Goal: Information Seeking & Learning: Learn about a topic

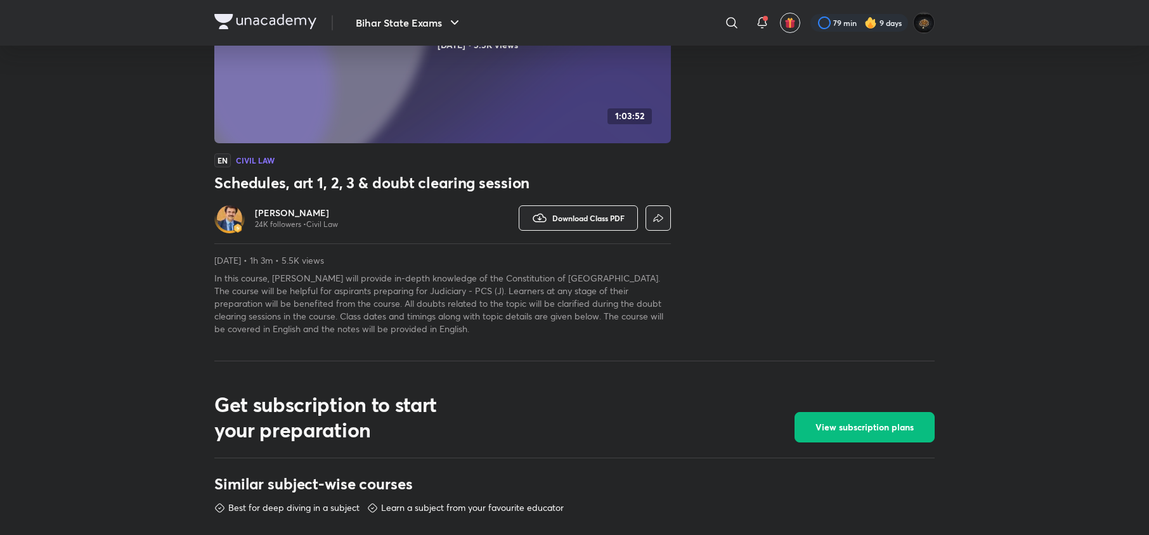
scroll to position [242, 0]
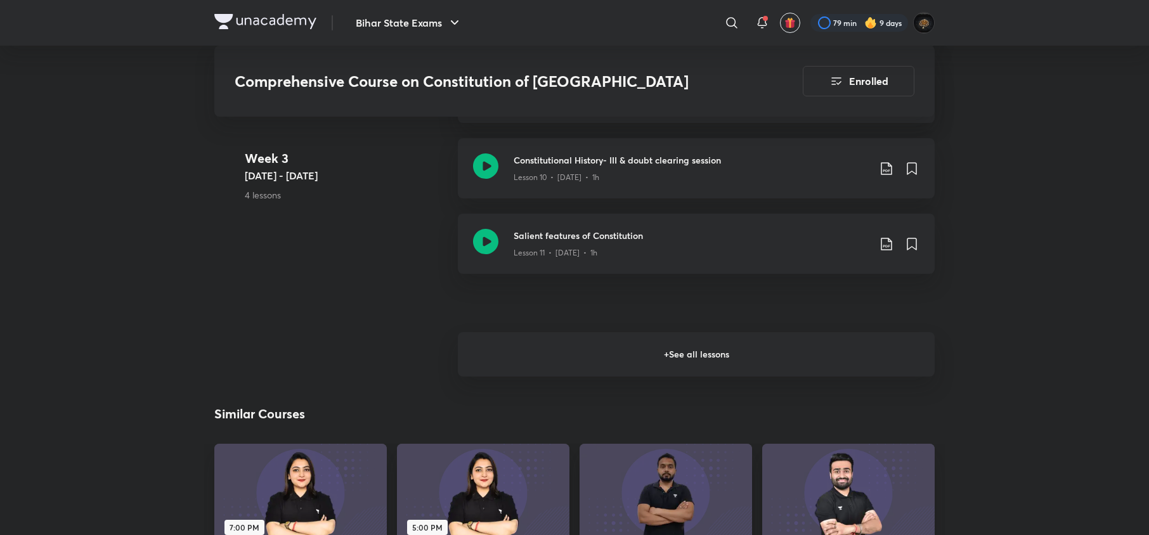
scroll to position [1563, 0]
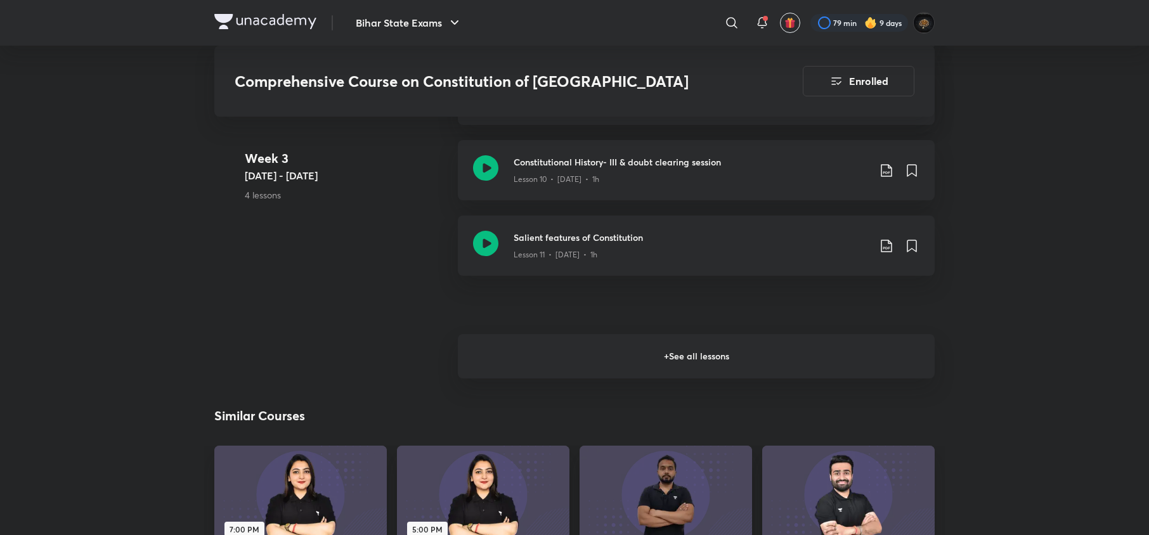
click at [749, 334] on h6 "+ See all lessons" at bounding box center [696, 356] width 477 height 44
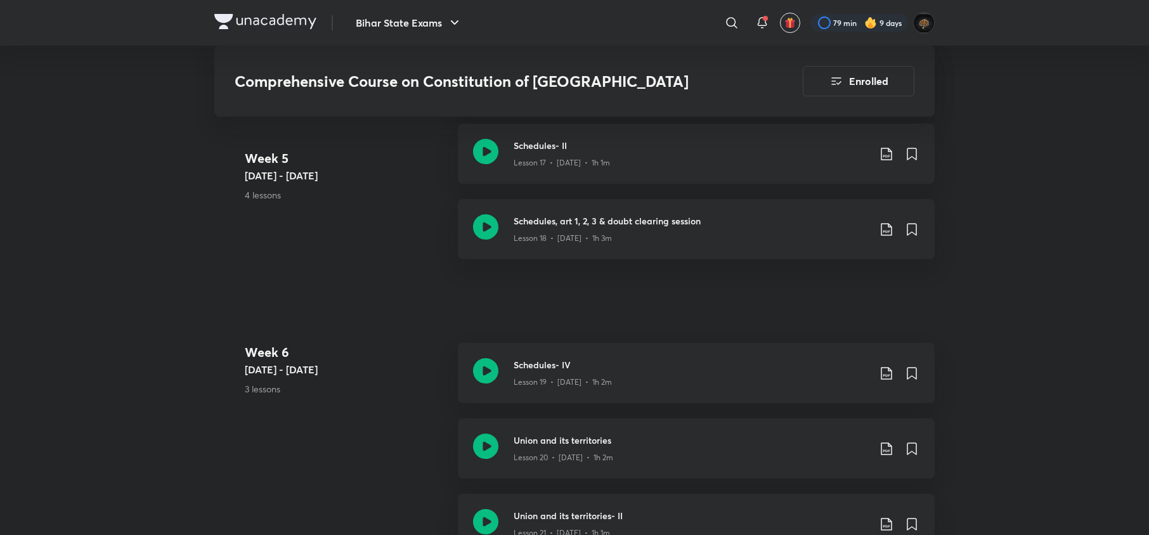
scroll to position [2242, 0]
click at [489, 361] on icon at bounding box center [485, 373] width 25 height 25
